Goal: Information Seeking & Learning: Learn about a topic

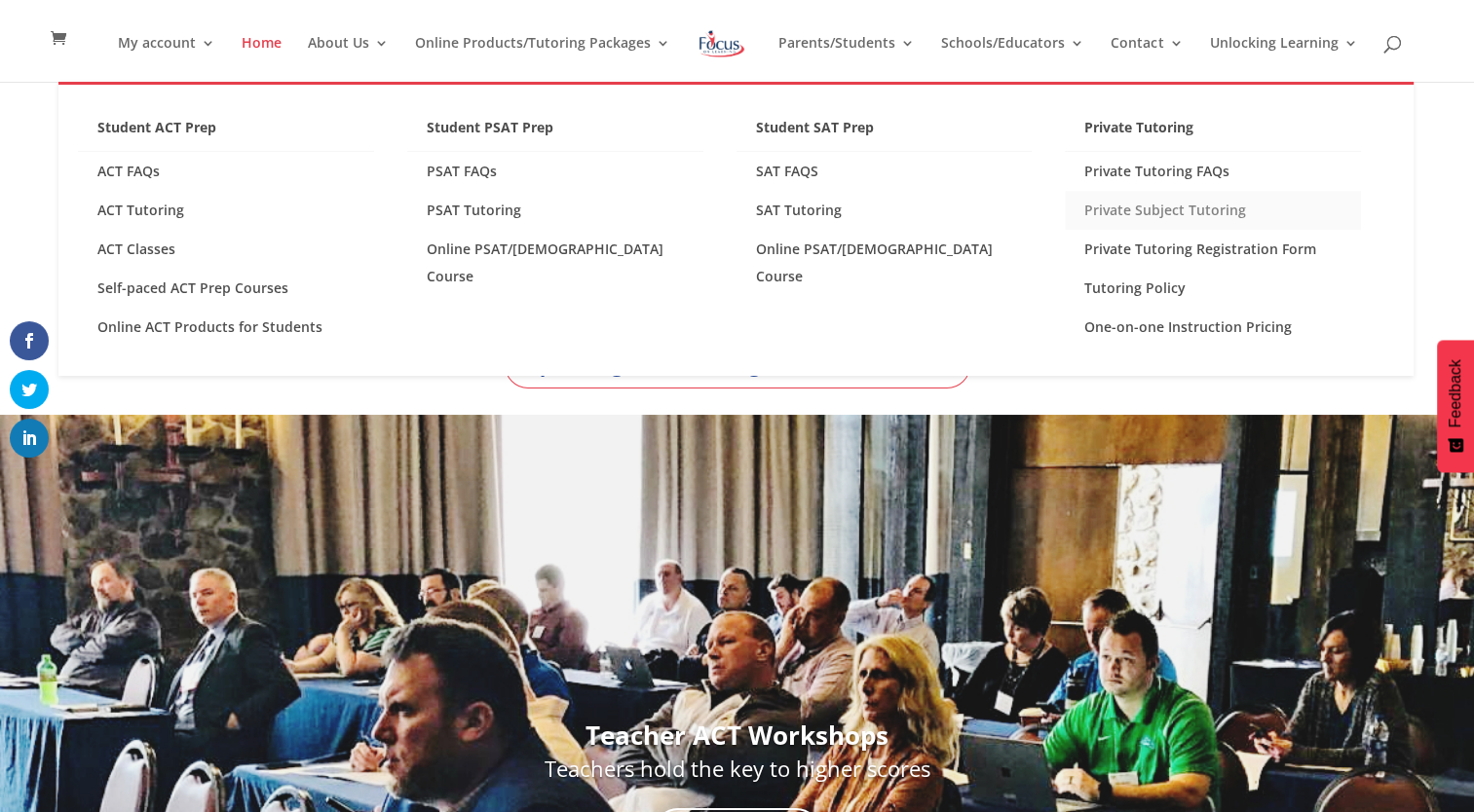
click at [1158, 204] on link "Private Subject Tutoring" at bounding box center [1213, 209] width 296 height 39
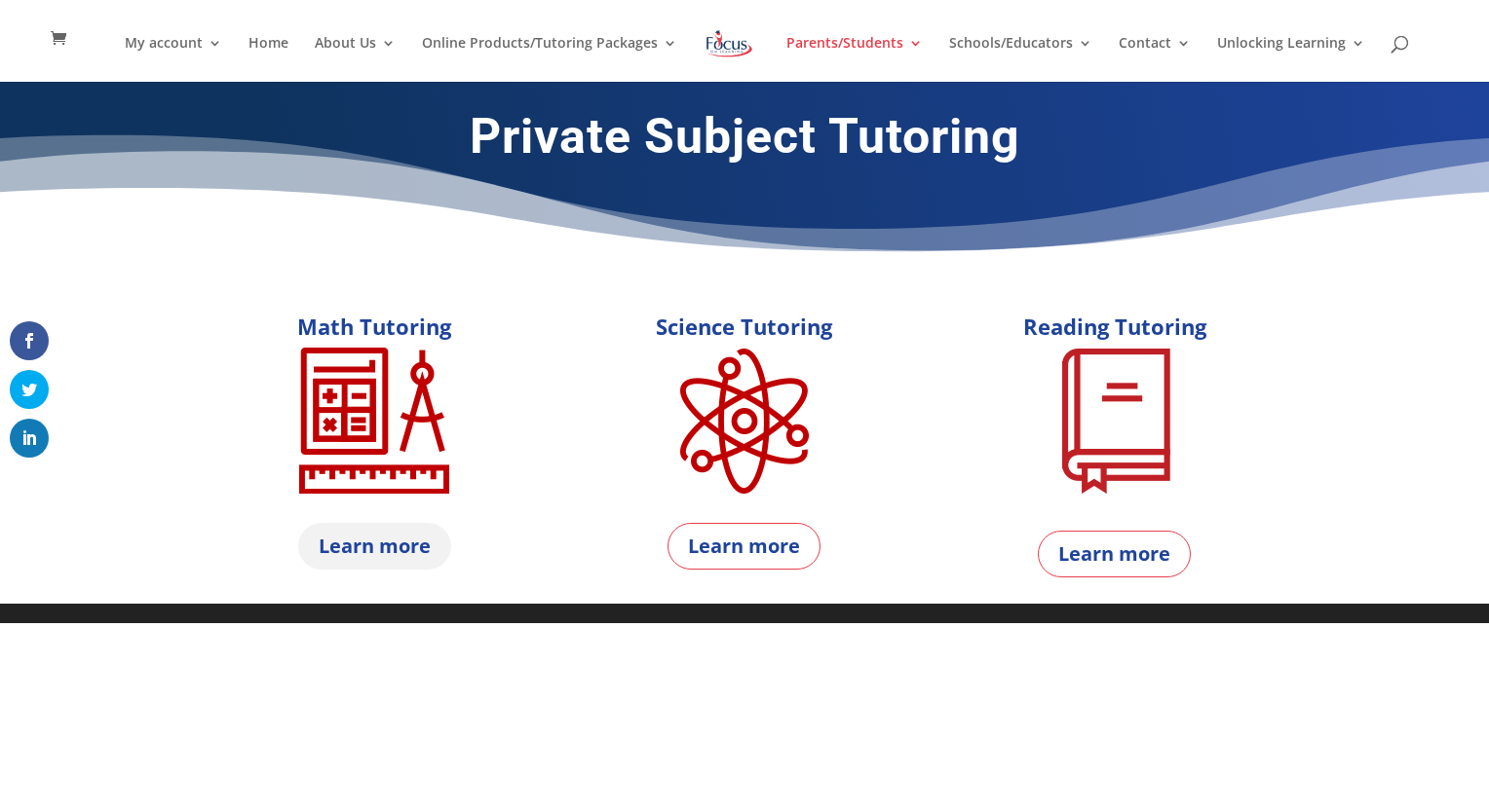
click at [436, 542] on link "Learn more" at bounding box center [374, 546] width 153 height 47
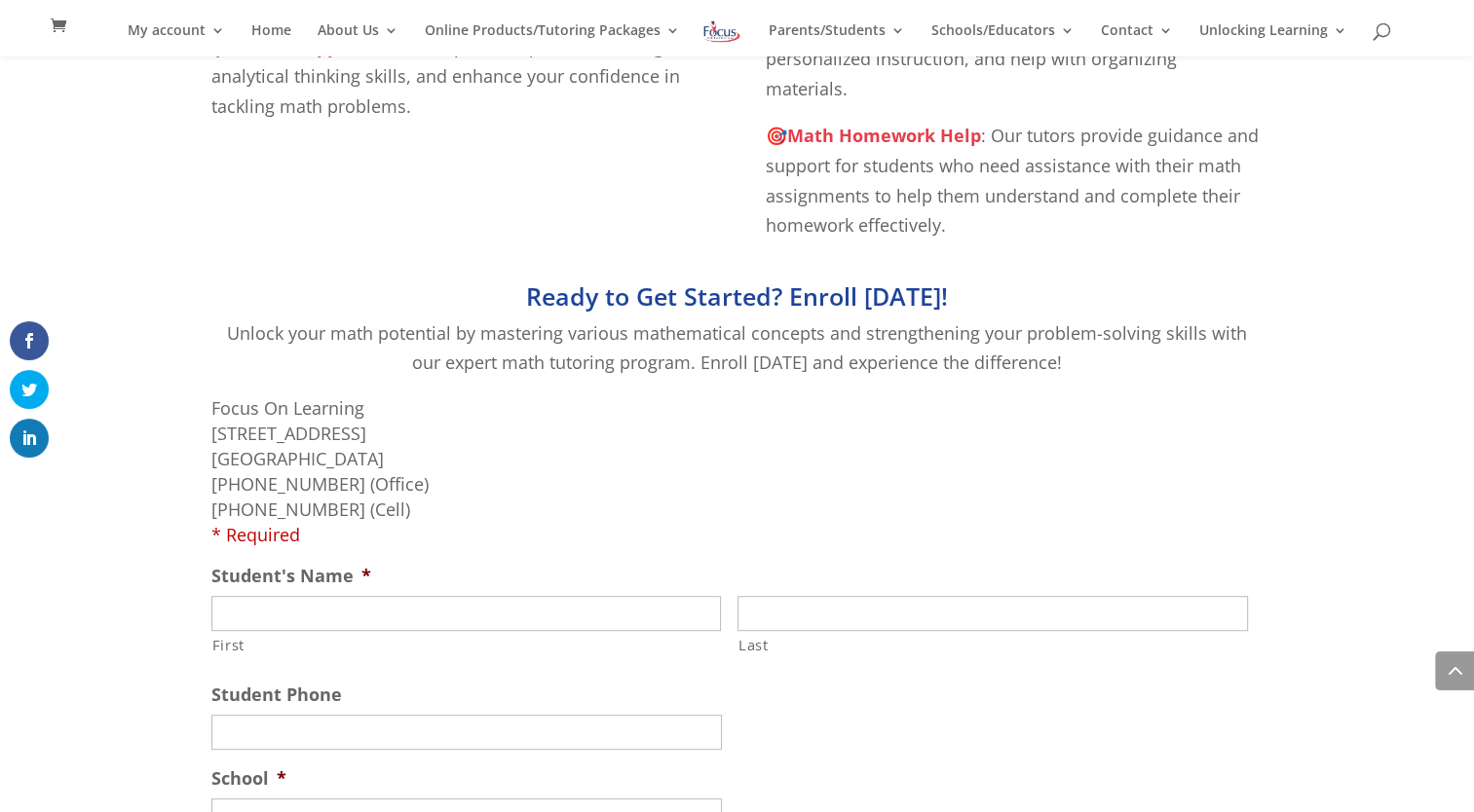
scroll to position [857, 0]
